Goal: Browse casually: Explore the website without a specific task or goal

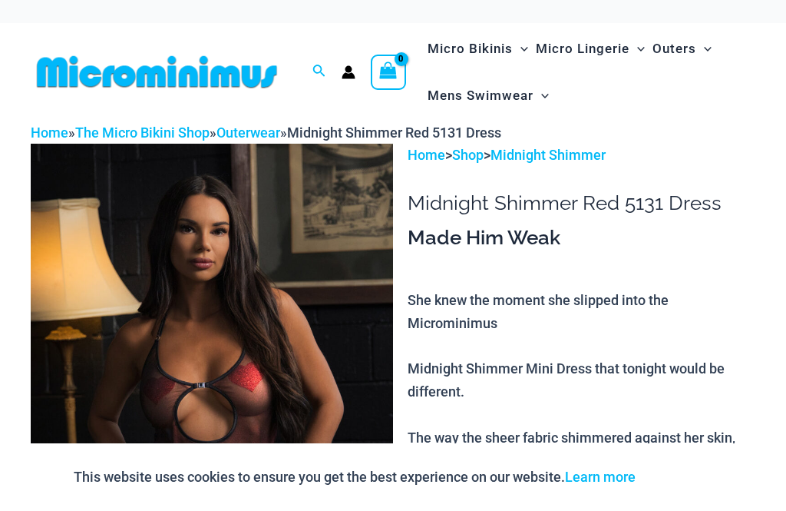
click at [354, 77] on icon "Account icon link" at bounding box center [348, 75] width 13 height 6
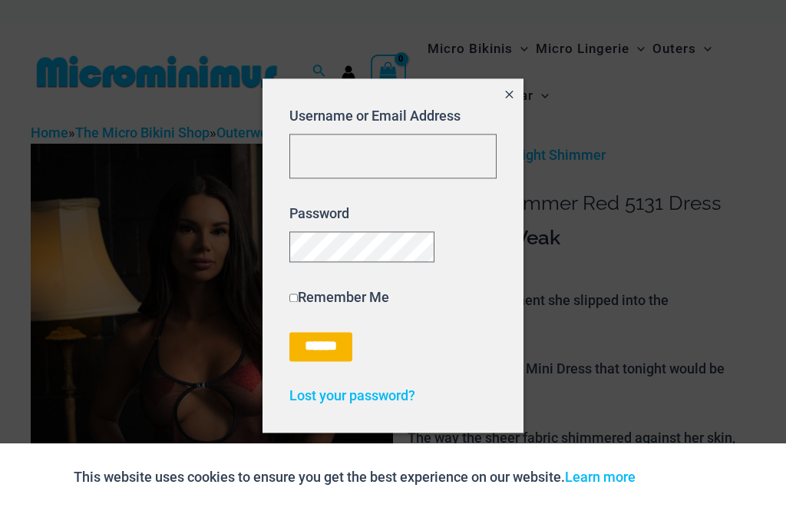
click at [516, 89] on icon "Close popup" at bounding box center [509, 94] width 13 height 13
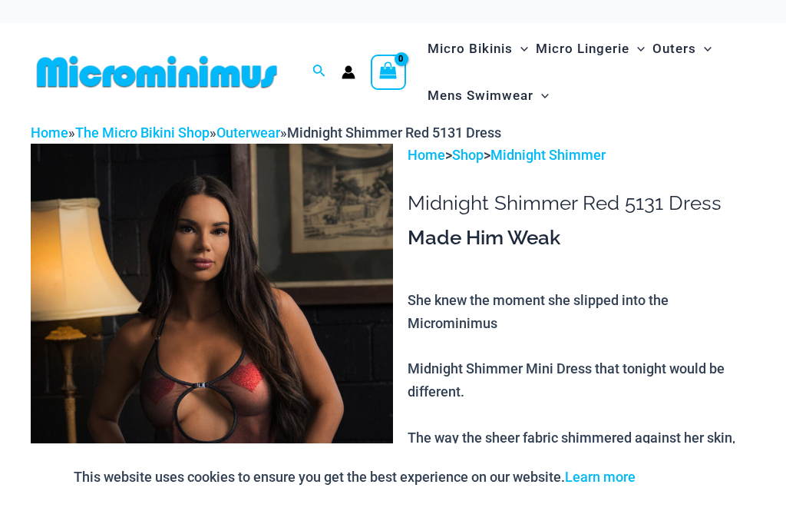
click at [54, 129] on link "Home" at bounding box center [50, 132] width 38 height 16
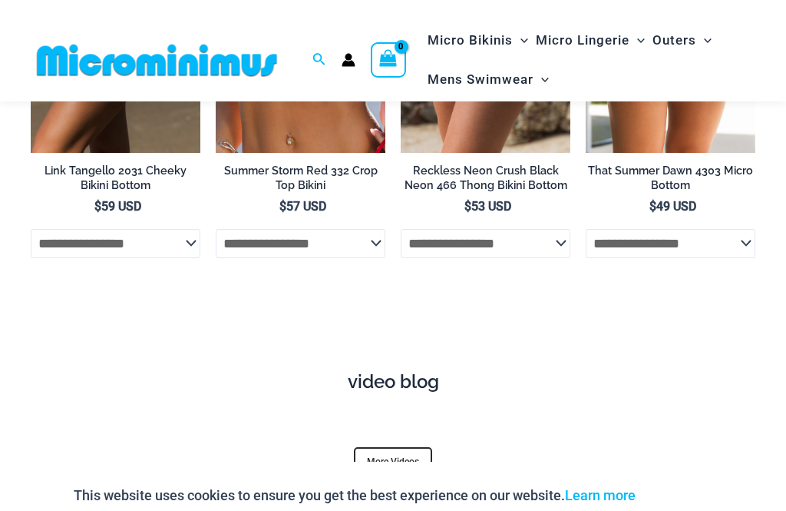
scroll to position [4619, 0]
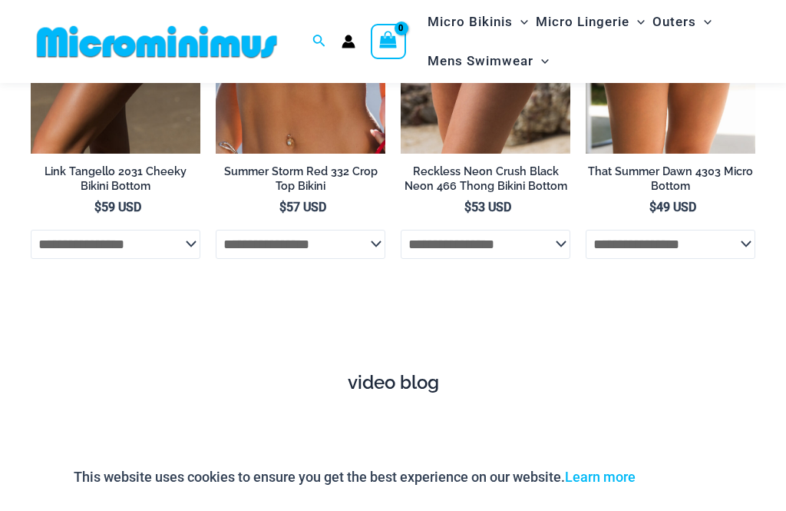
click at [392, 448] on link "More Videos" at bounding box center [393, 462] width 78 height 29
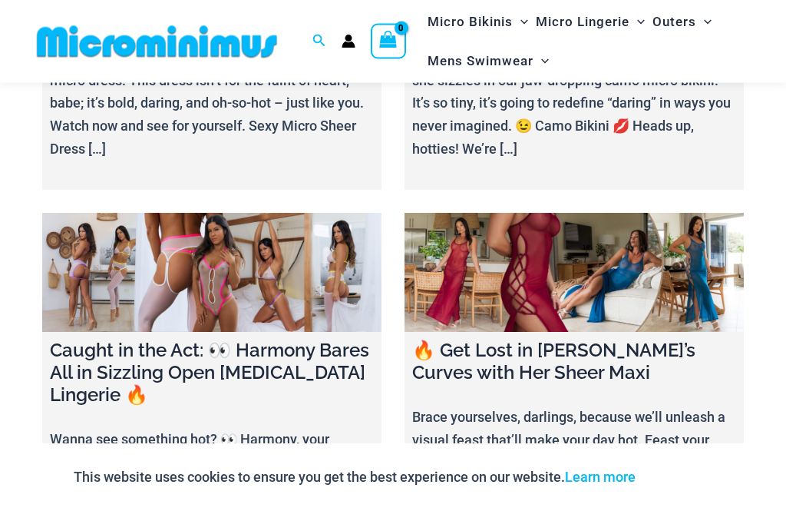
scroll to position [1595, 0]
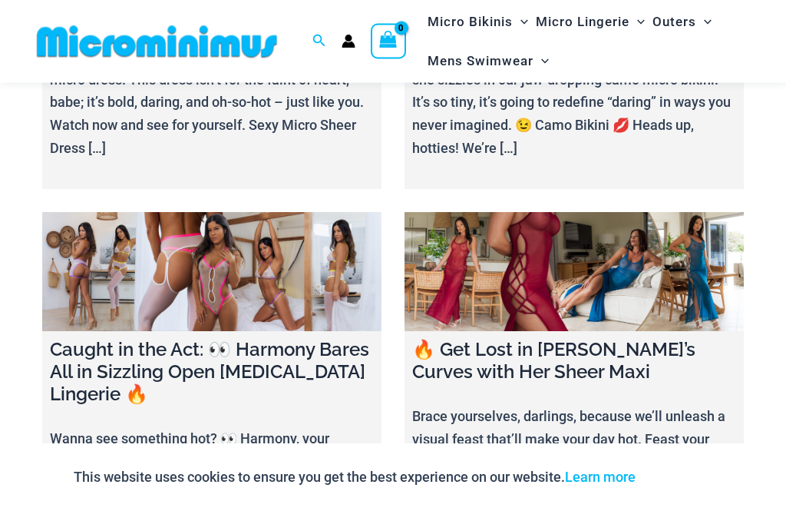
click at [222, 339] on h4 "Caught in the Act: 👀 Harmony Bares All in Sizzling Open [MEDICAL_DATA] Lingerie…" at bounding box center [212, 372] width 324 height 66
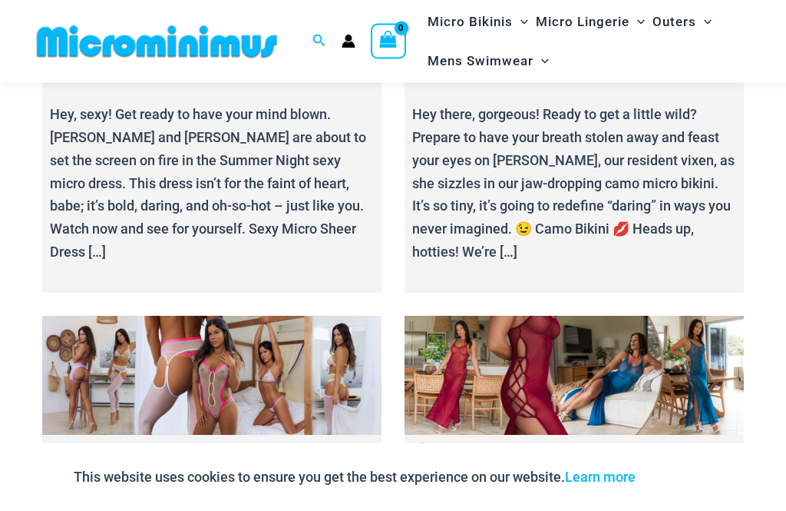
scroll to position [1490, 0]
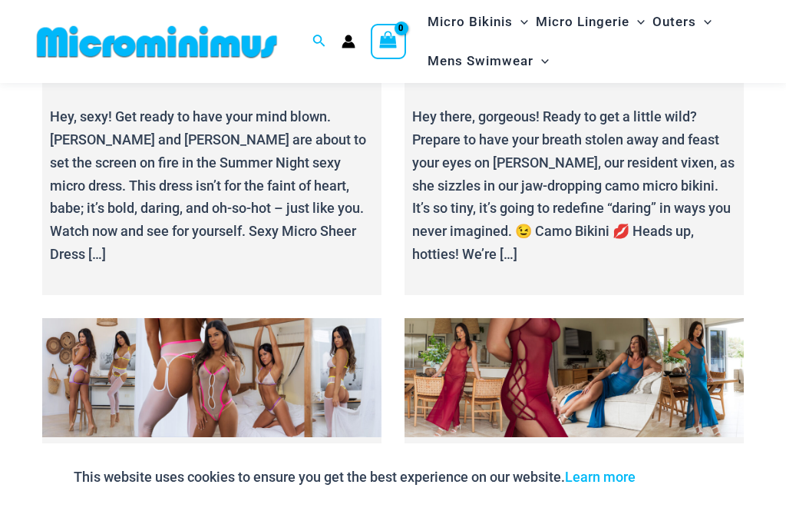
click at [259, 445] on h4 "Caught in the Act: 👀 Harmony Bares All in Sizzling Open [MEDICAL_DATA] Lingerie…" at bounding box center [212, 478] width 324 height 66
click at [263, 351] on link at bounding box center [211, 377] width 339 height 119
